Goal: Task Accomplishment & Management: Manage account settings

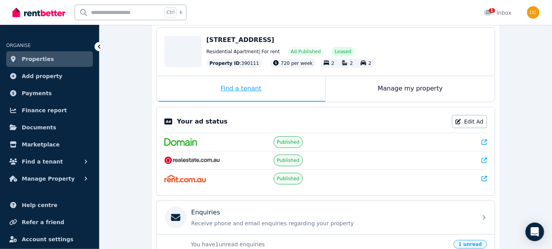
scroll to position [39, 0]
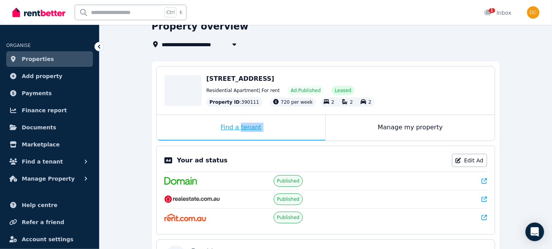
drag, startPoint x: 372, startPoint y: 121, endPoint x: 239, endPoint y: 133, distance: 133.5
click at [240, 134] on div "Find a tenant Manage my property" at bounding box center [326, 128] width 338 height 26
click at [236, 127] on div "Find a tenant" at bounding box center [241, 128] width 169 height 26
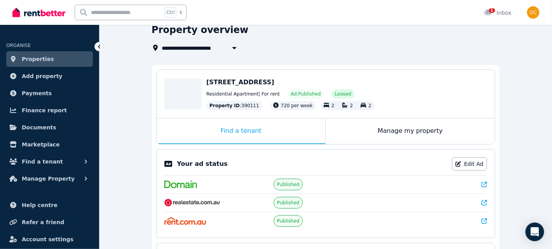
scroll to position [0, 0]
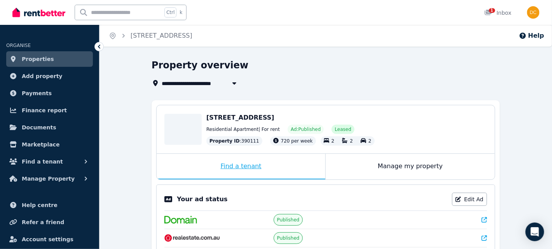
click at [268, 161] on div "Find a tenant" at bounding box center [241, 167] width 169 height 26
click at [231, 167] on div "Find a tenant" at bounding box center [241, 167] width 169 height 26
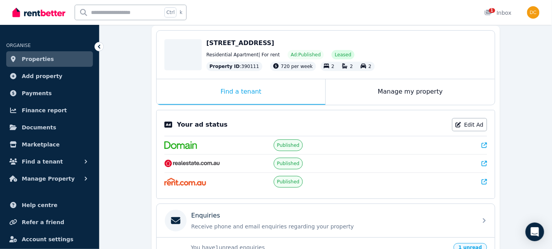
scroll to position [35, 0]
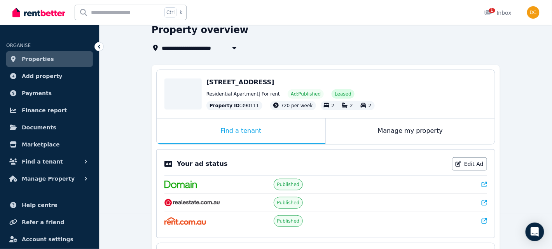
click at [284, 106] on span "720 per week" at bounding box center [297, 105] width 32 height 5
click at [367, 135] on div "Manage my property" at bounding box center [410, 132] width 169 height 26
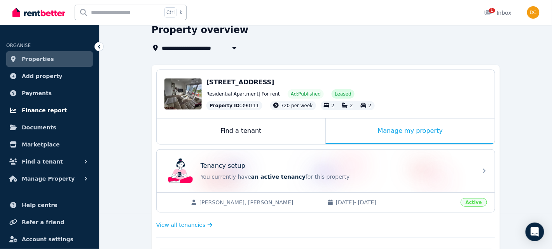
scroll to position [0, 0]
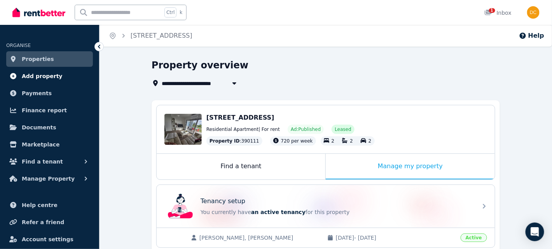
click at [42, 77] on span "Add property" at bounding box center [42, 75] width 41 height 9
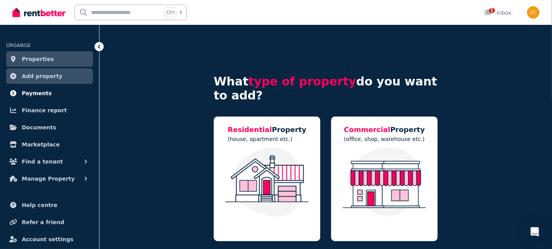
click at [31, 90] on span "Payments" at bounding box center [37, 93] width 30 height 9
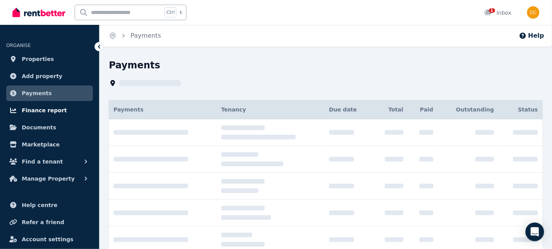
click at [29, 104] on link "Finance report" at bounding box center [49, 111] width 87 height 16
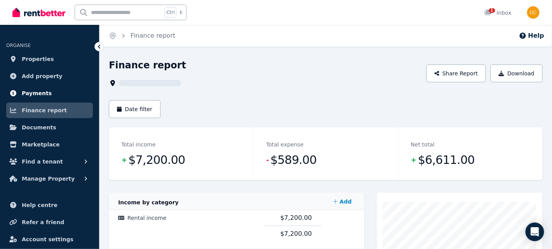
click at [38, 87] on link "Payments" at bounding box center [49, 93] width 87 height 16
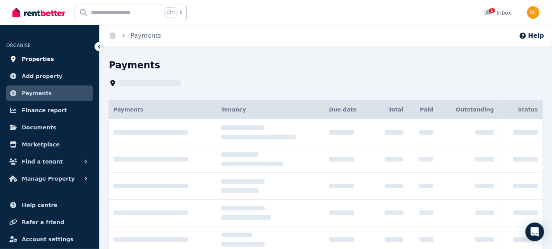
click at [29, 58] on span "Properties" at bounding box center [38, 58] width 32 height 9
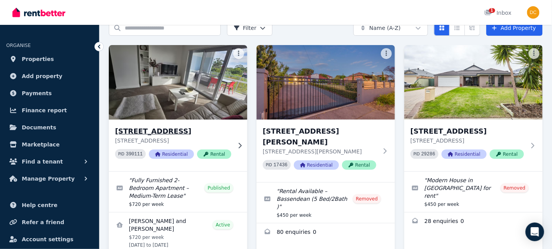
scroll to position [78, 0]
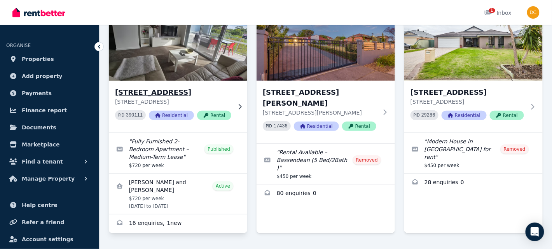
click at [236, 105] on icon at bounding box center [240, 107] width 8 height 6
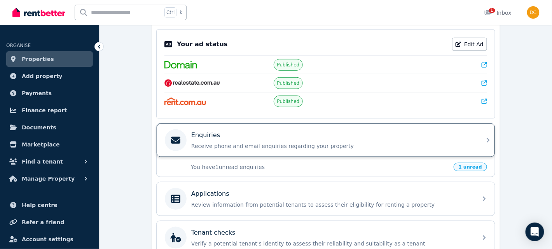
scroll to position [230, 0]
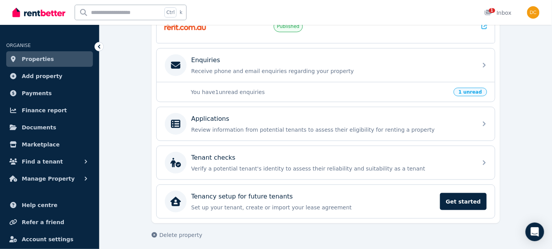
click at [271, 89] on p "You have 1 unread enquiries" at bounding box center [320, 92] width 258 height 8
click at [478, 90] on span "1 unread" at bounding box center [469, 92] width 33 height 9
click at [364, 99] on div "You have 1 unread enquiries 1 unread" at bounding box center [326, 92] width 338 height 20
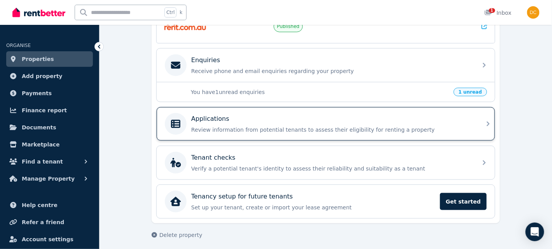
click at [345, 118] on div "Applications" at bounding box center [331, 118] width 281 height 9
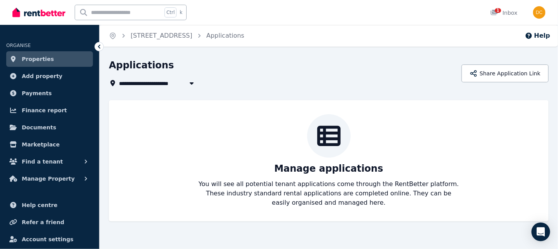
click at [99, 44] on icon at bounding box center [99, 47] width 8 height 8
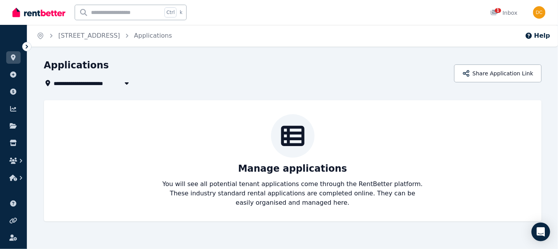
click at [24, 46] on icon at bounding box center [27, 47] width 8 height 8
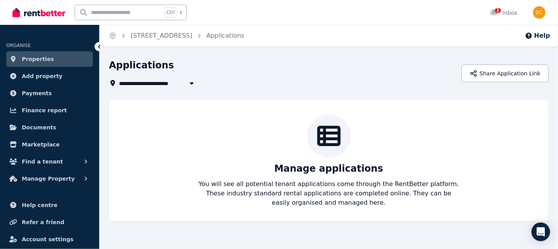
click at [281, 116] on div "Manage applications You will see all potential tenant applications come through…" at bounding box center [329, 160] width 424 height 93
click at [438, 100] on div "Manage applications You will see all potential tenant applications come through…" at bounding box center [328, 160] width 439 height 121
click at [293, 133] on div "Manage applications You will see all potential tenant applications come through…" at bounding box center [329, 160] width 424 height 93
click at [266, 180] on p "You will see all potential tenant applications come through the RentBetter plat…" at bounding box center [328, 194] width 261 height 28
click at [39, 78] on span "Add property" at bounding box center [42, 75] width 41 height 9
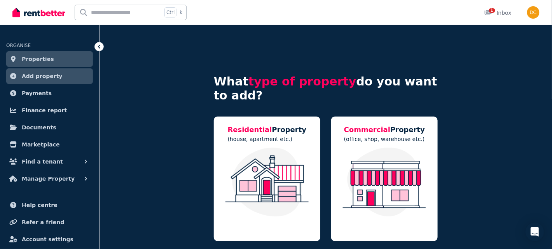
click at [34, 61] on span "Properties" at bounding box center [38, 58] width 32 height 9
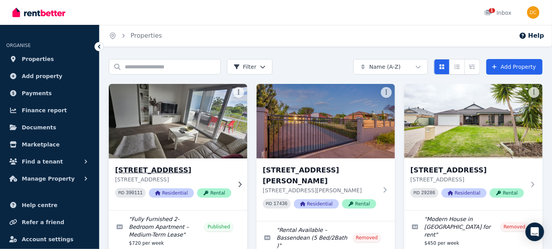
click at [158, 171] on h3 "[STREET_ADDRESS]" at bounding box center [173, 170] width 116 height 11
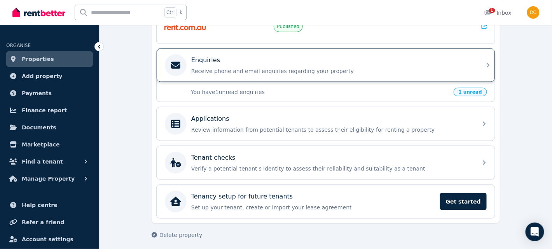
scroll to position [152, 0]
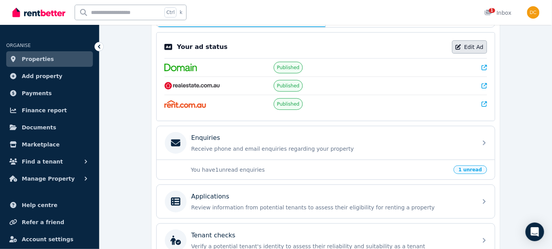
click at [467, 40] on link "Edit Ad" at bounding box center [469, 46] width 35 height 13
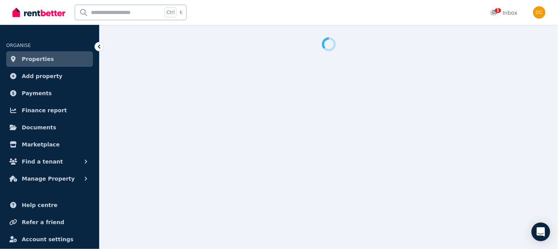
select select "**"
select select "**********"
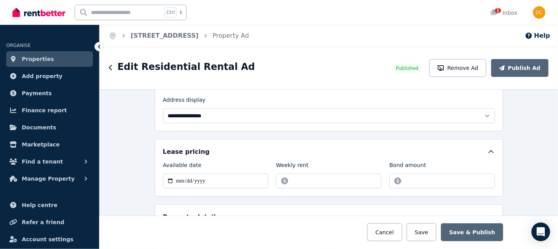
scroll to position [280, 0]
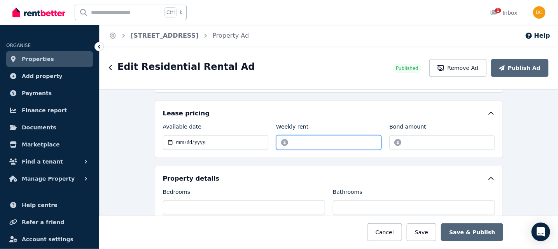
click at [294, 141] on input "******" at bounding box center [329, 142] width 106 height 15
click at [294, 136] on input "******" at bounding box center [329, 142] width 106 height 15
drag, startPoint x: 289, startPoint y: 138, endPoint x: 299, endPoint y: 138, distance: 10.1
click at [299, 138] on input "******" at bounding box center [329, 142] width 106 height 15
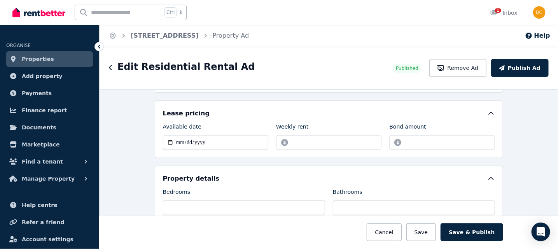
click at [361, 84] on div "Edit Residential Rental Ad Published Remove Ad Publish Ad" at bounding box center [328, 68] width 458 height 43
click at [298, 138] on input "******" at bounding box center [329, 142] width 106 height 15
click at [294, 140] on input "******" at bounding box center [329, 142] width 106 height 15
click at [296, 138] on input "******" at bounding box center [329, 142] width 106 height 15
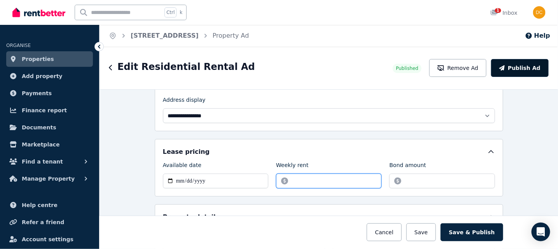
type input "******"
click at [520, 67] on button "Publish Ad" at bounding box center [520, 68] width 58 height 18
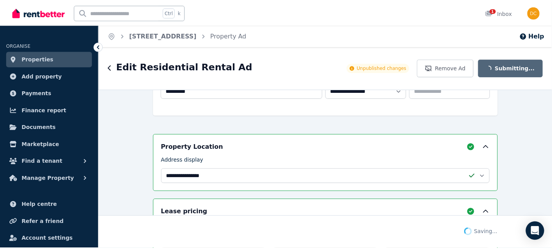
scroll to position [302, 0]
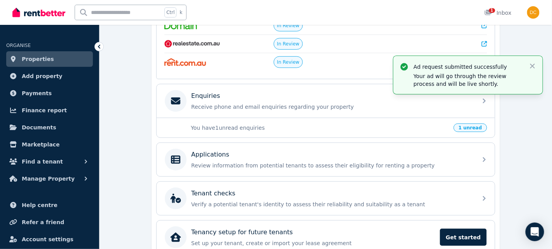
scroll to position [230, 0]
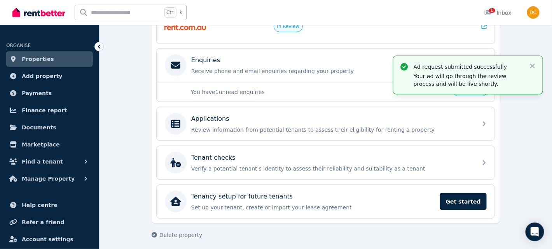
drag, startPoint x: 133, startPoint y: 148, endPoint x: 108, endPoint y: 117, distance: 39.5
click at [131, 145] on div "**********" at bounding box center [325, 41] width 452 height 424
click at [31, 57] on span "Properties" at bounding box center [38, 58] width 32 height 9
